Goal: Navigation & Orientation: Find specific page/section

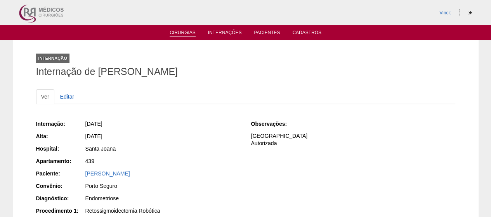
click at [188, 32] on link "Cirurgias" at bounding box center [183, 33] width 26 height 7
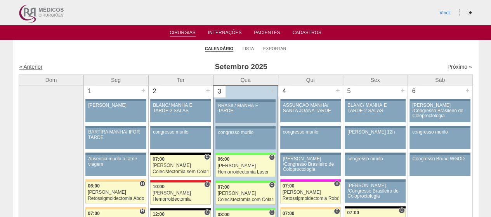
click at [37, 67] on link "« Anterior" at bounding box center [30, 67] width 23 height 6
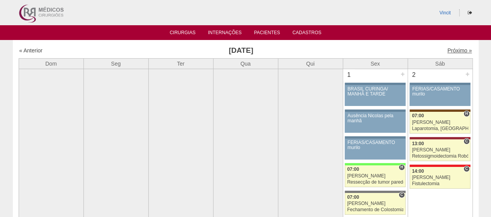
click at [453, 49] on link "Próximo »" at bounding box center [459, 50] width 24 height 6
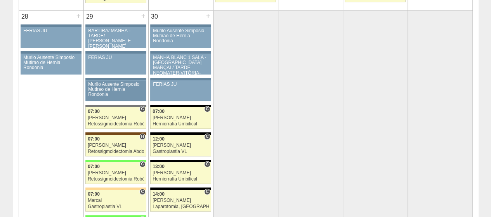
scroll to position [1436, 0]
